Goal: Task Accomplishment & Management: Manage account settings

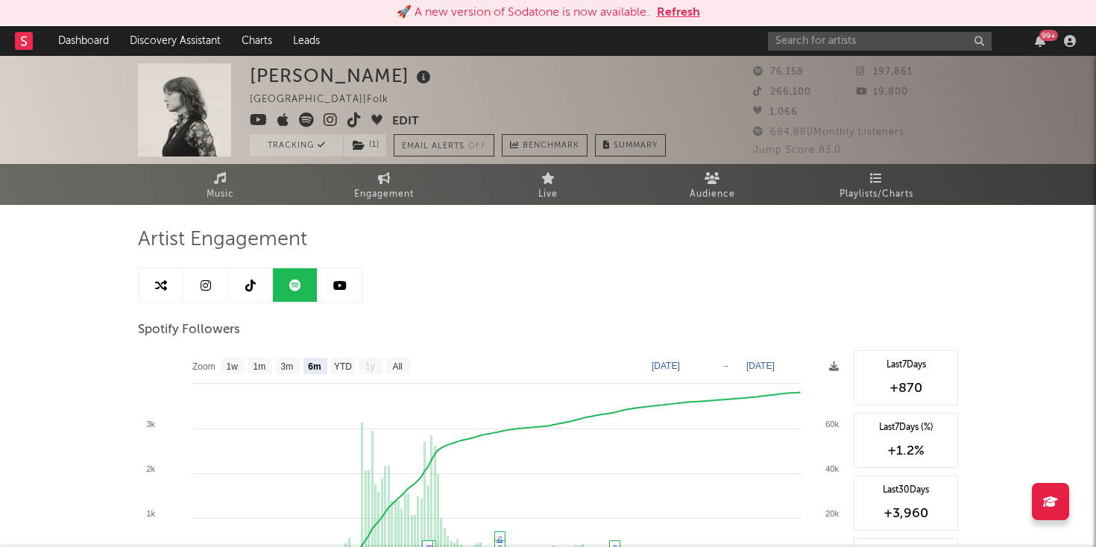
select select "6m"
select select "1w"
click at [69, 46] on link "Dashboard" at bounding box center [84, 41] width 72 height 30
click at [331, 121] on icon at bounding box center [331, 120] width 14 height 15
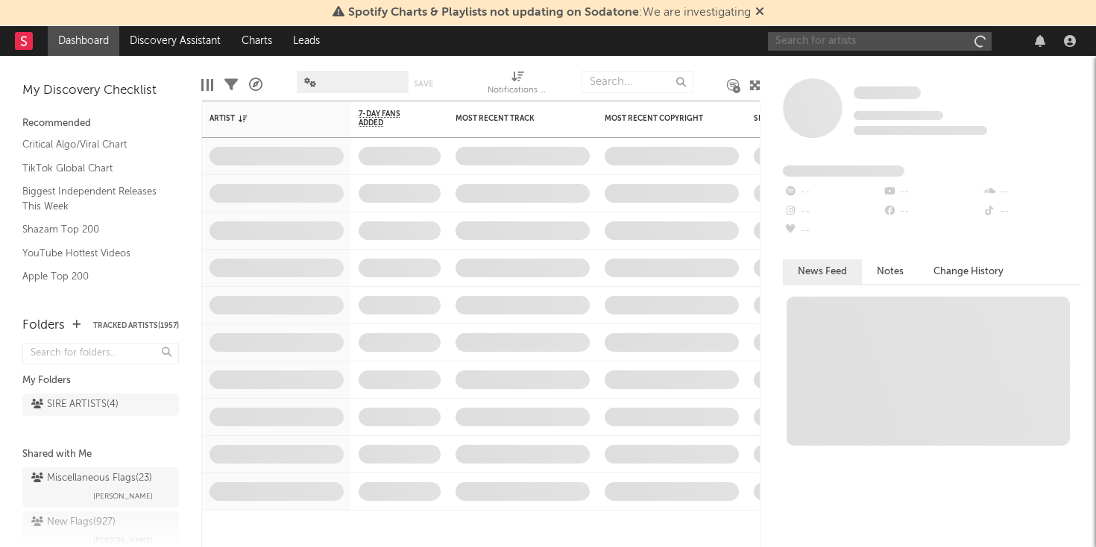
click at [803, 37] on input "text" at bounding box center [880, 41] width 224 height 19
type input "[PERSON_NAME]"
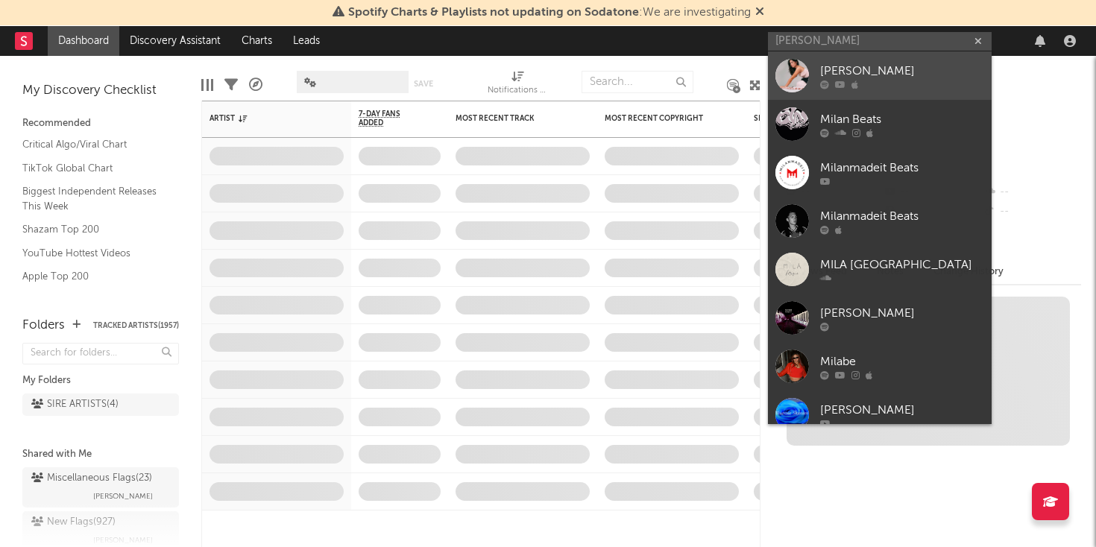
click at [828, 80] on icon at bounding box center [824, 84] width 9 height 9
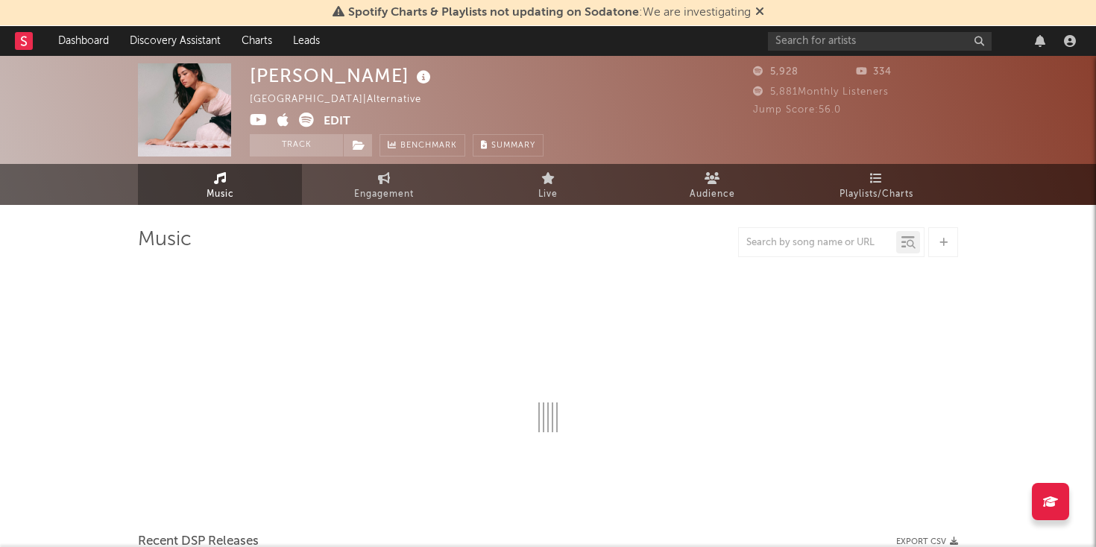
select select "1w"
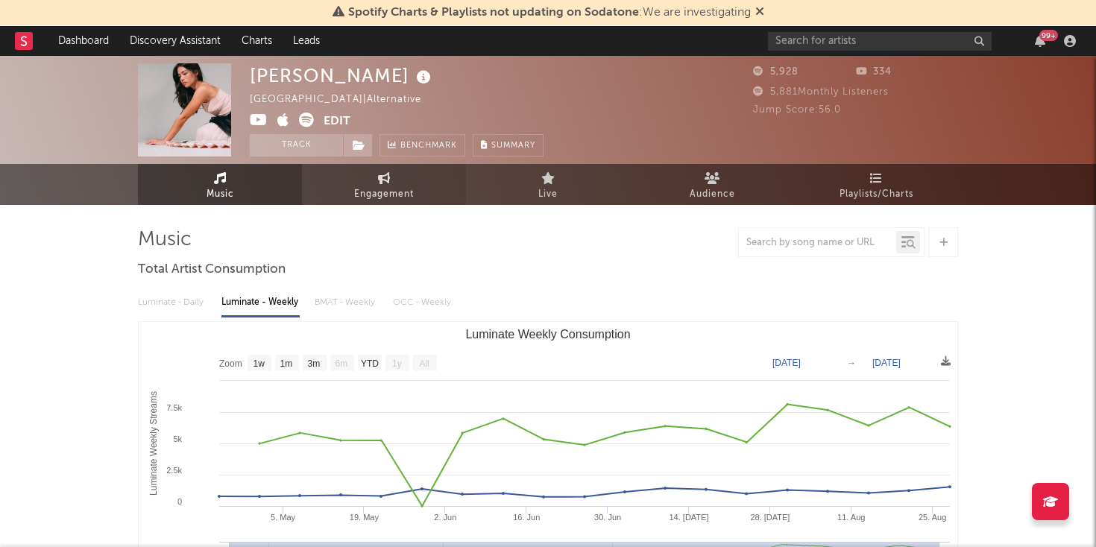
click at [392, 183] on link "Engagement" at bounding box center [384, 184] width 164 height 41
select select "1w"
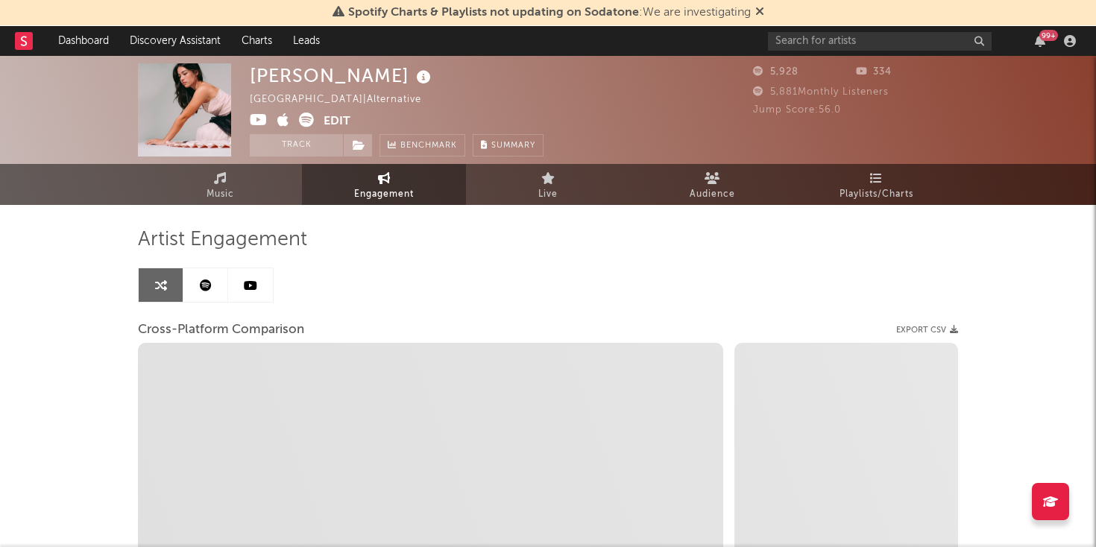
click at [217, 281] on link at bounding box center [205, 285] width 45 height 34
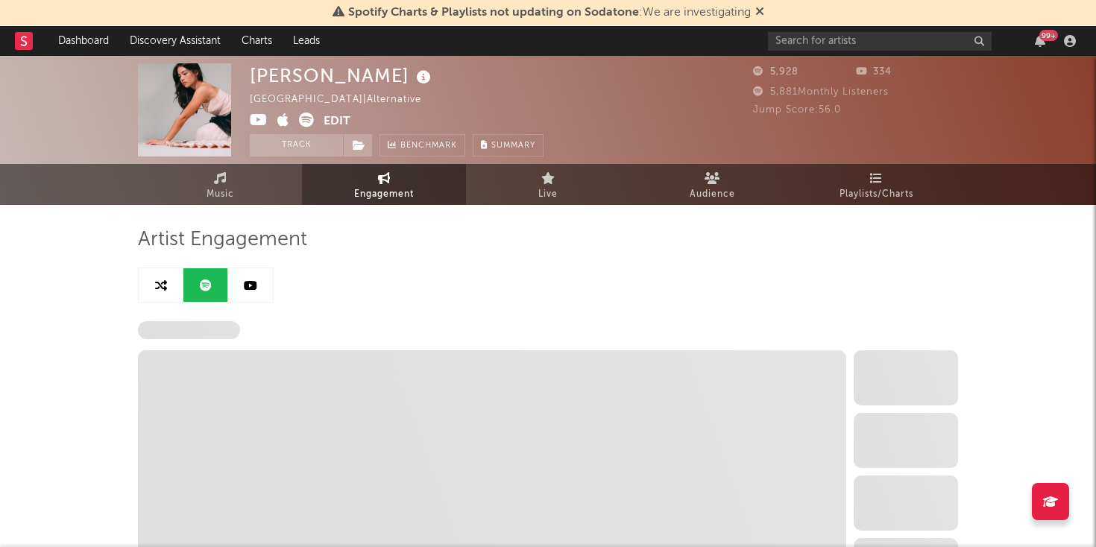
select select "6m"
select select "1w"
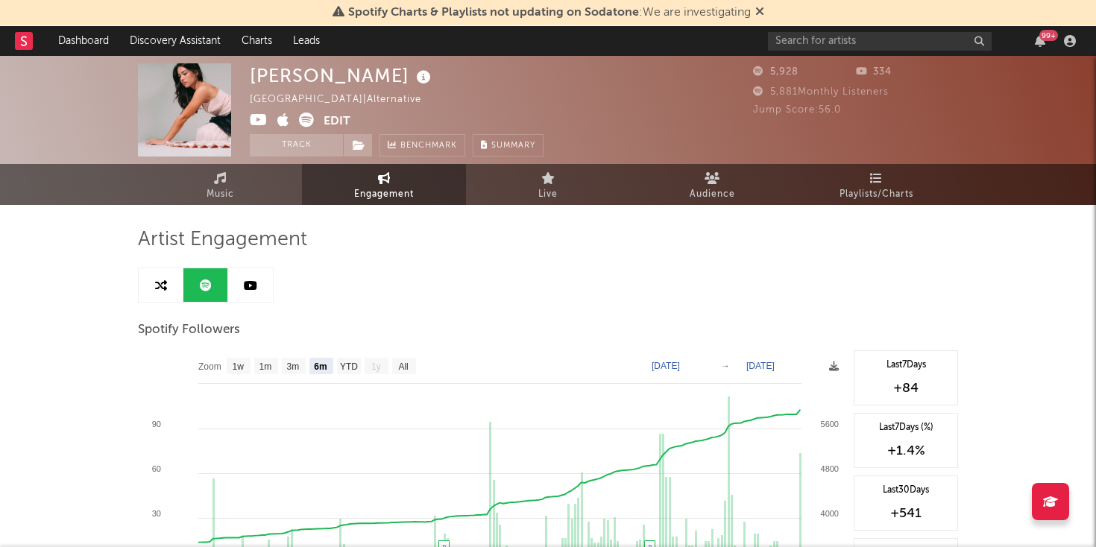
click at [339, 116] on button "Edit" at bounding box center [337, 122] width 27 height 19
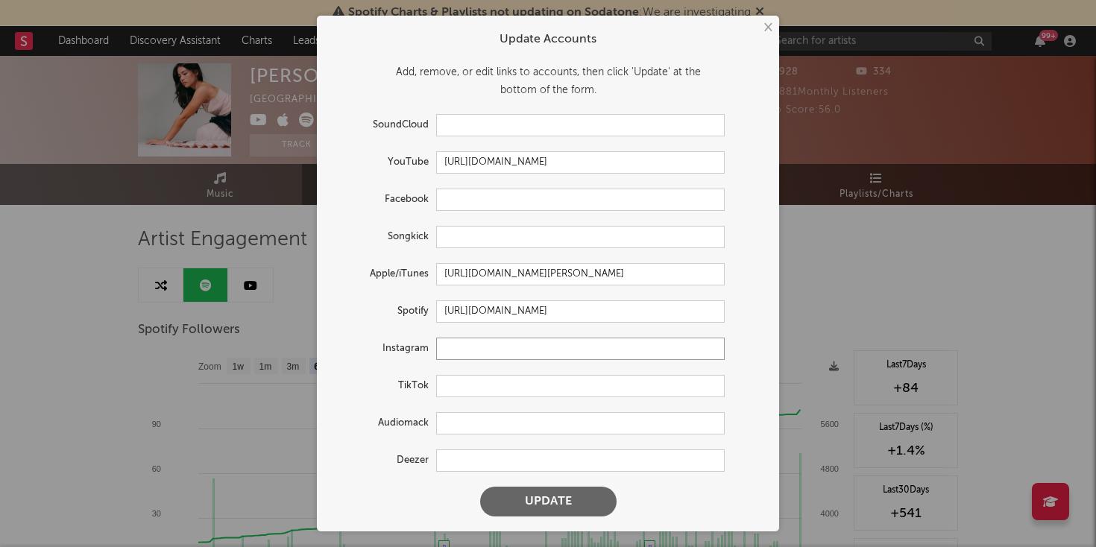
click at [461, 350] on input "text" at bounding box center [580, 349] width 289 height 22
paste input "[URL][DOMAIN_NAME]"
type input "[URL][DOMAIN_NAME]"
click at [535, 508] on button "Update" at bounding box center [548, 502] width 136 height 30
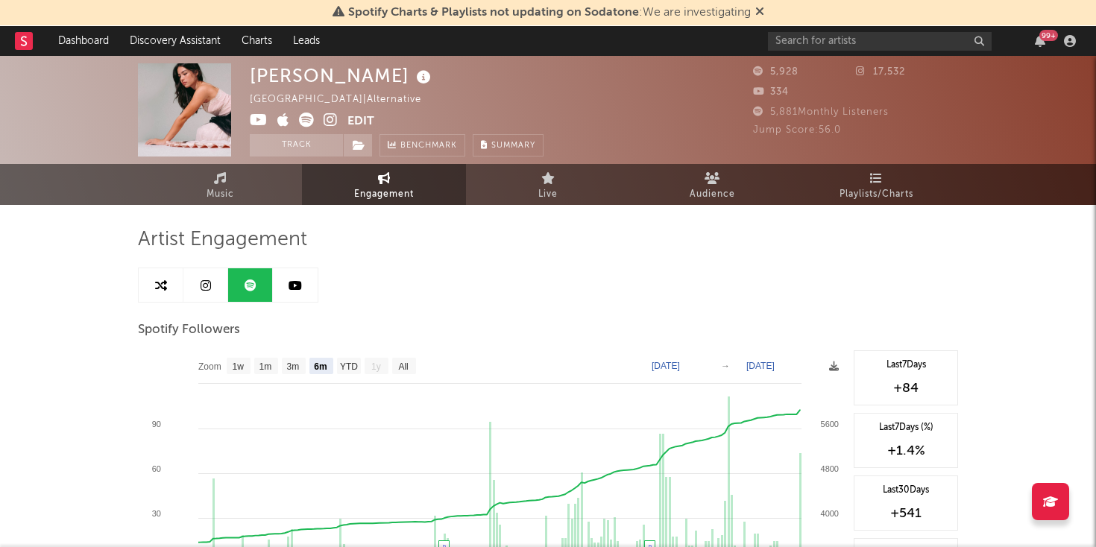
click at [213, 296] on link at bounding box center [205, 285] width 45 height 34
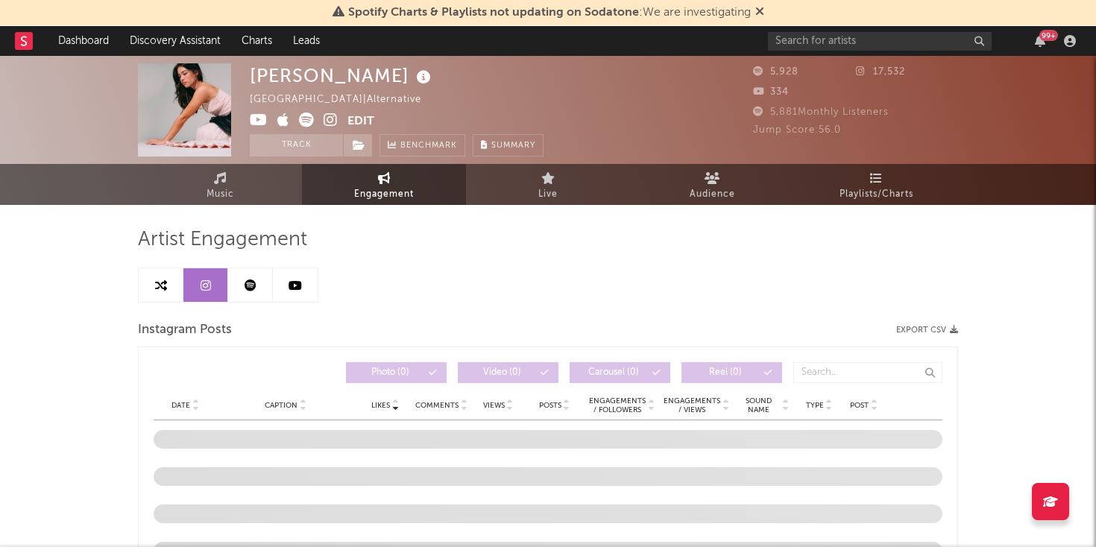
select select "1w"
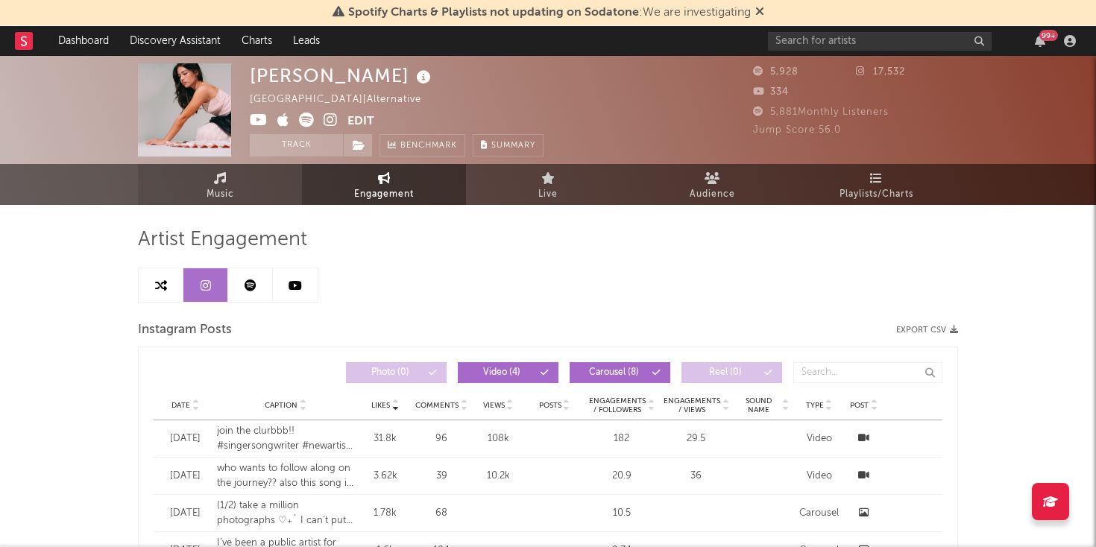
click at [239, 184] on link "Music" at bounding box center [220, 184] width 164 height 41
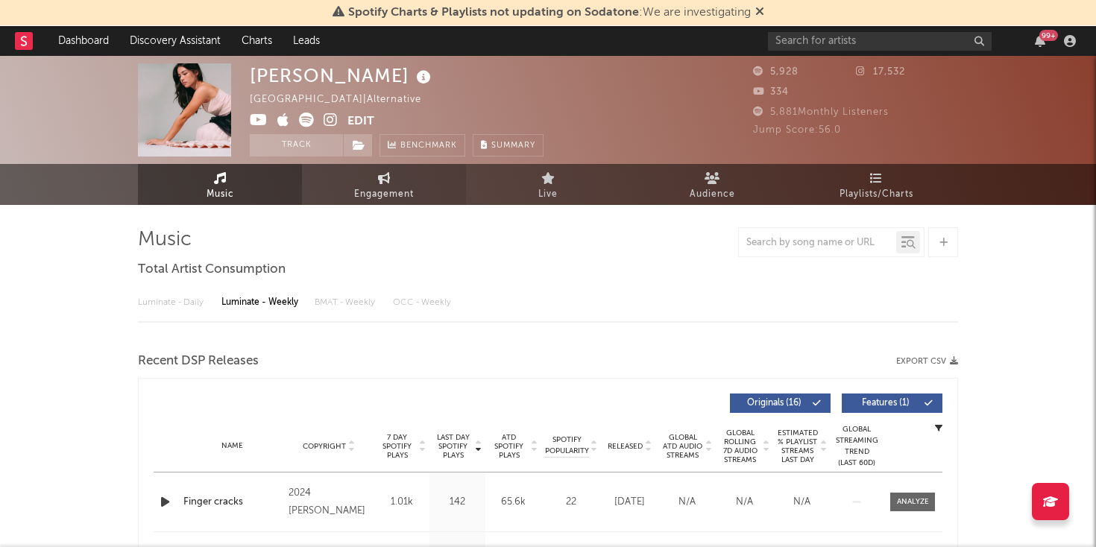
select select "1w"
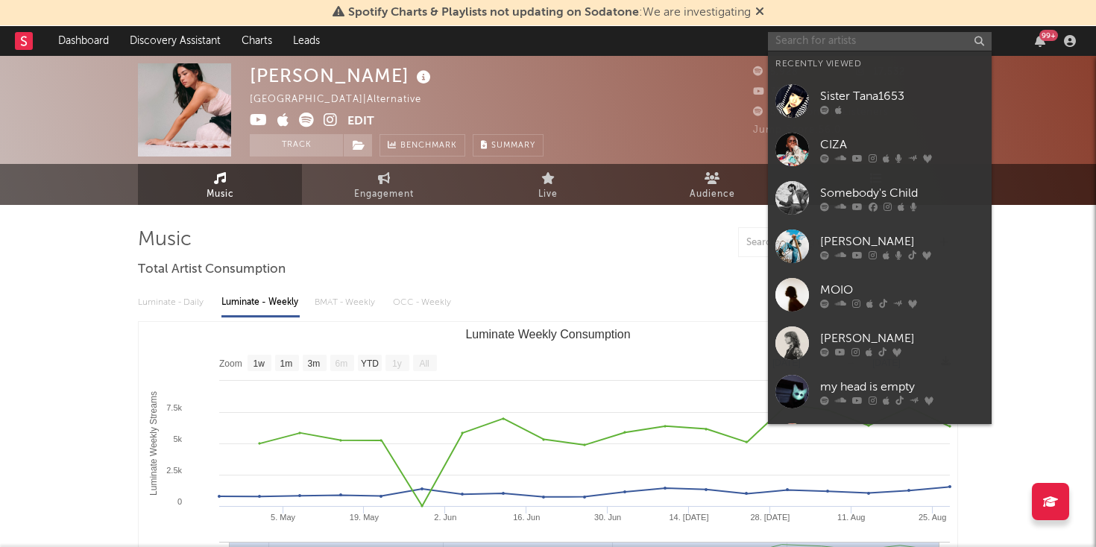
click at [802, 45] on input "text" at bounding box center [880, 41] width 224 height 19
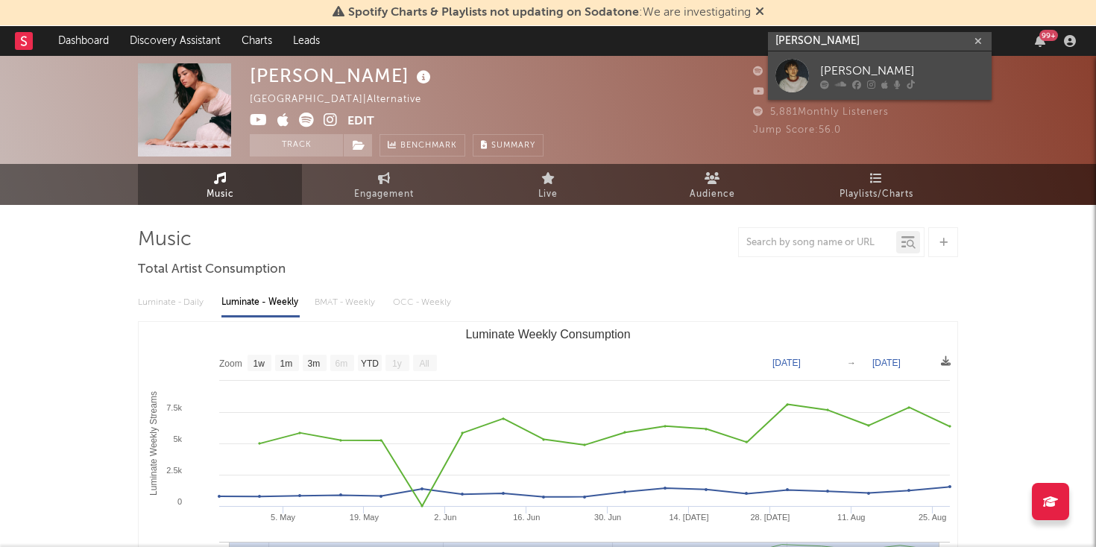
type input "[PERSON_NAME]"
click at [788, 75] on div at bounding box center [792, 76] width 34 height 34
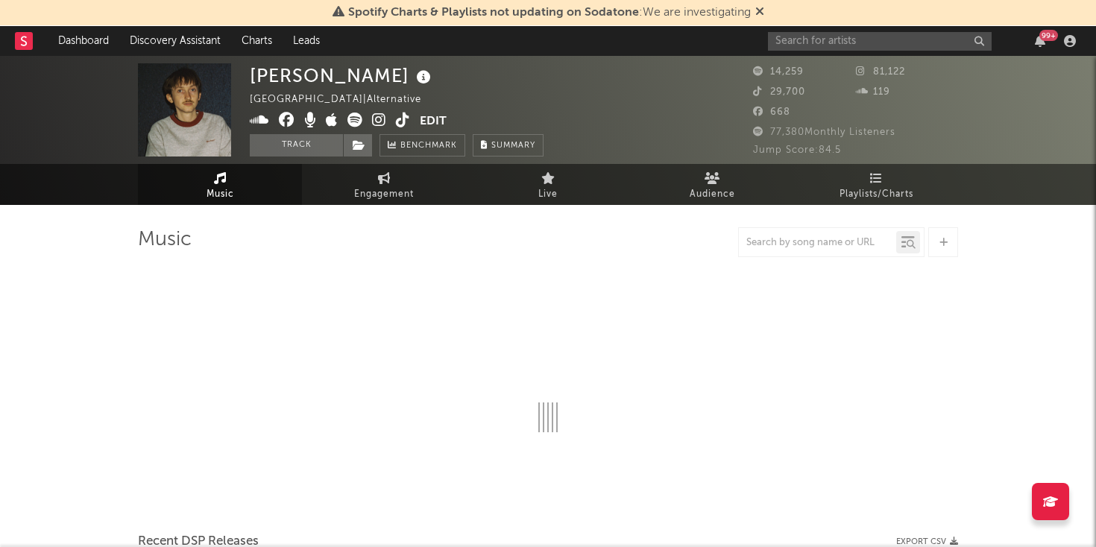
select select "6m"
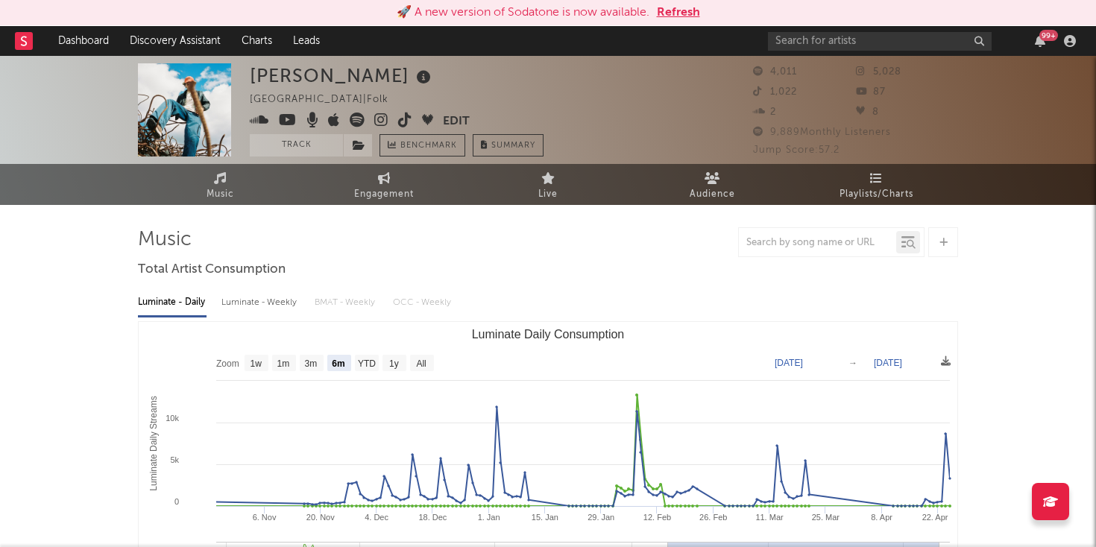
select select "6m"
